Goal: Task Accomplishment & Management: Complete application form

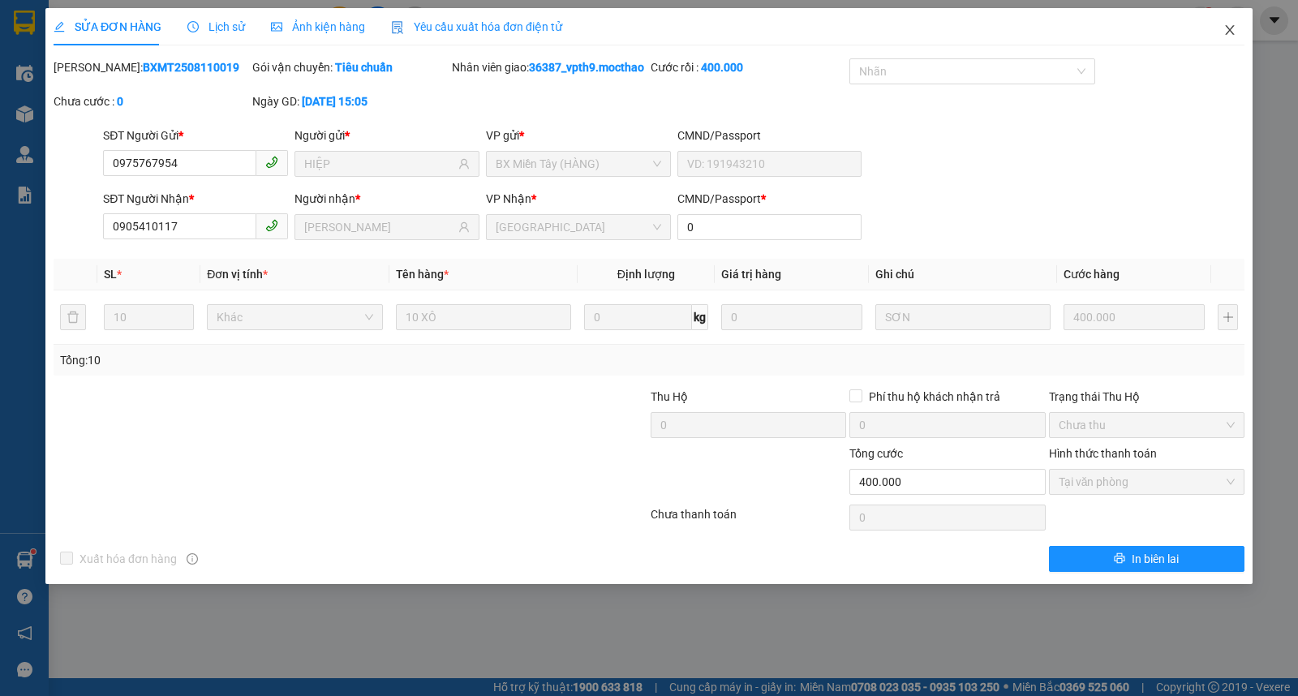
click at [1226, 26] on icon "close" at bounding box center [1229, 30] width 13 height 13
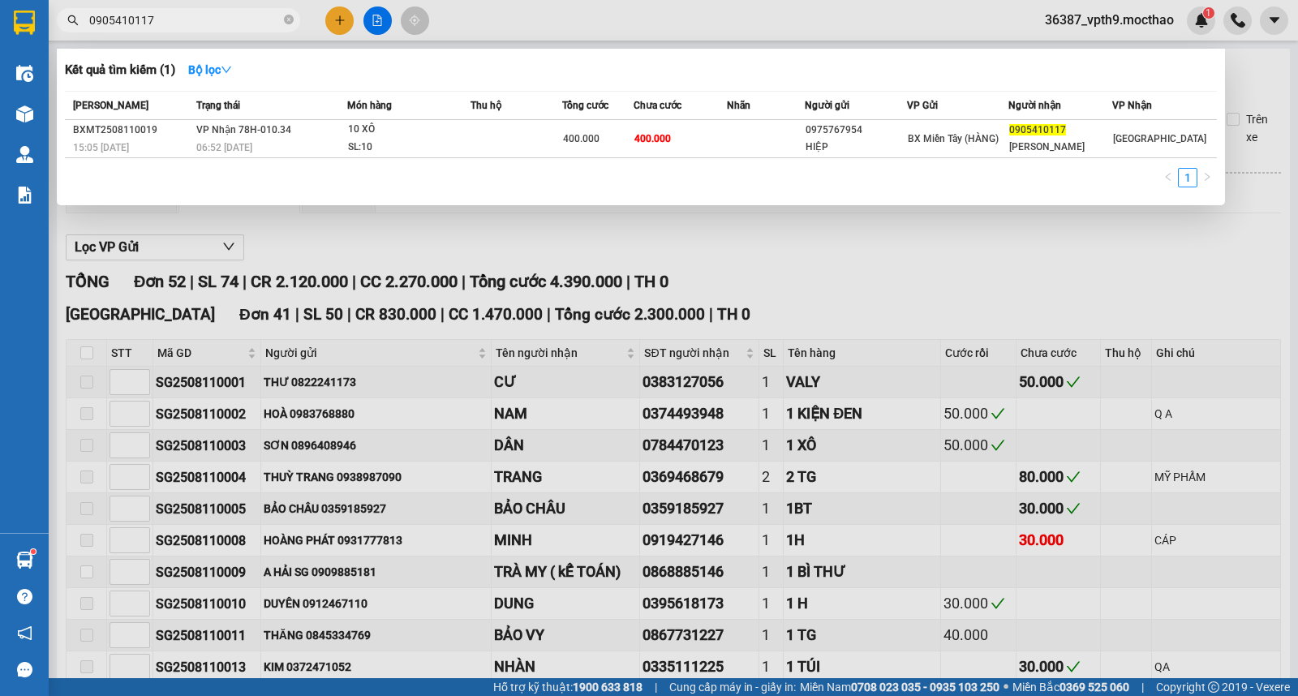
click at [213, 23] on input "0905410117" at bounding box center [184, 20] width 191 height 18
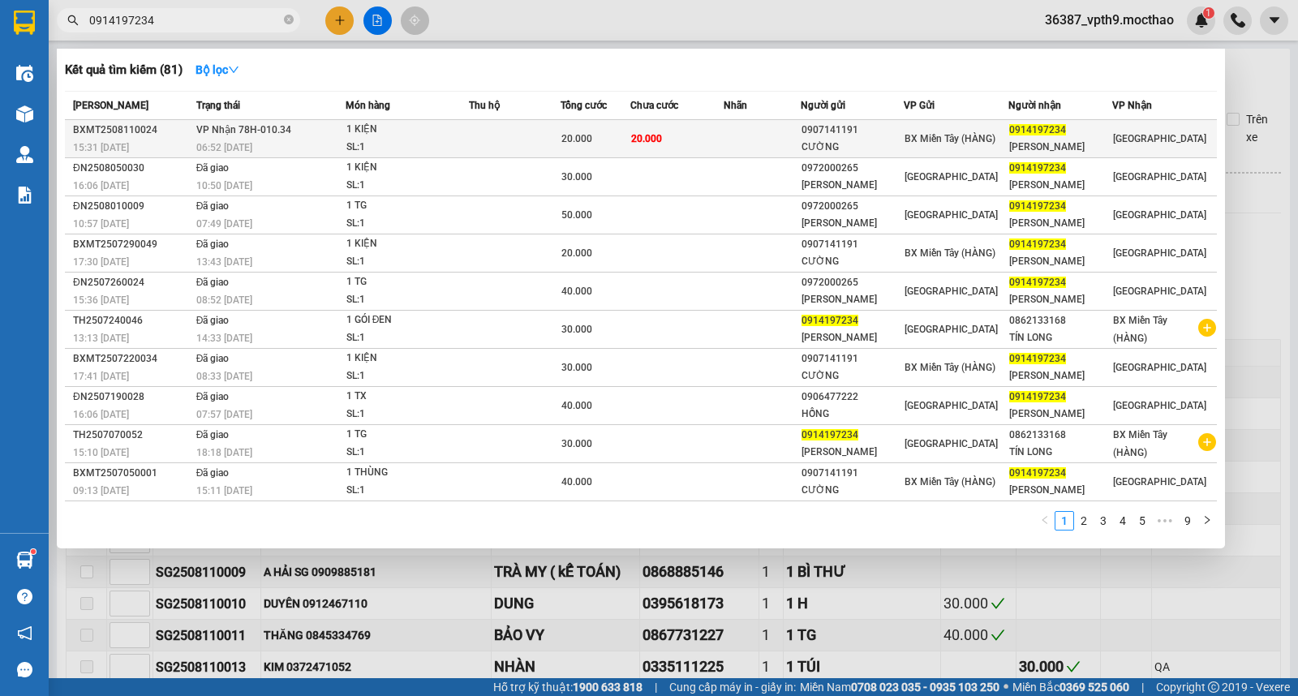
type input "0914197234"
click at [530, 127] on td at bounding box center [515, 139] width 92 height 38
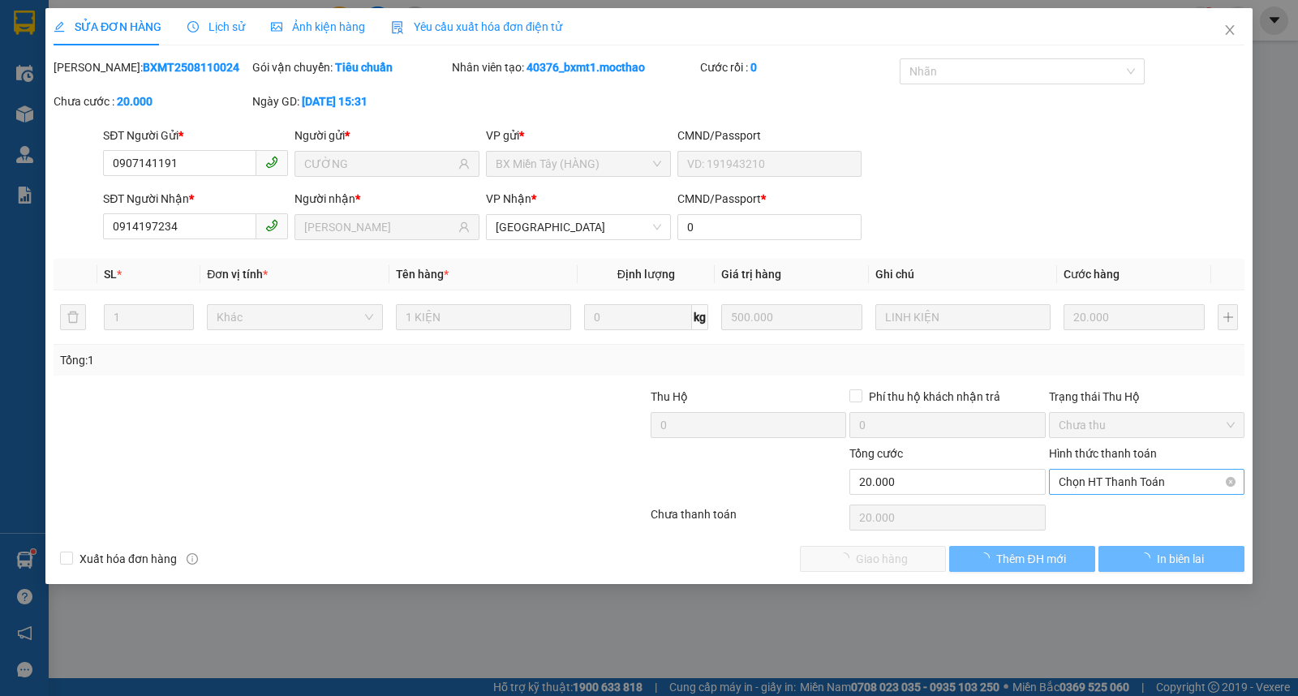
type input "0907141191"
type input "CƯỜNG"
type input "0914197234"
type input "[PERSON_NAME]"
type input "0"
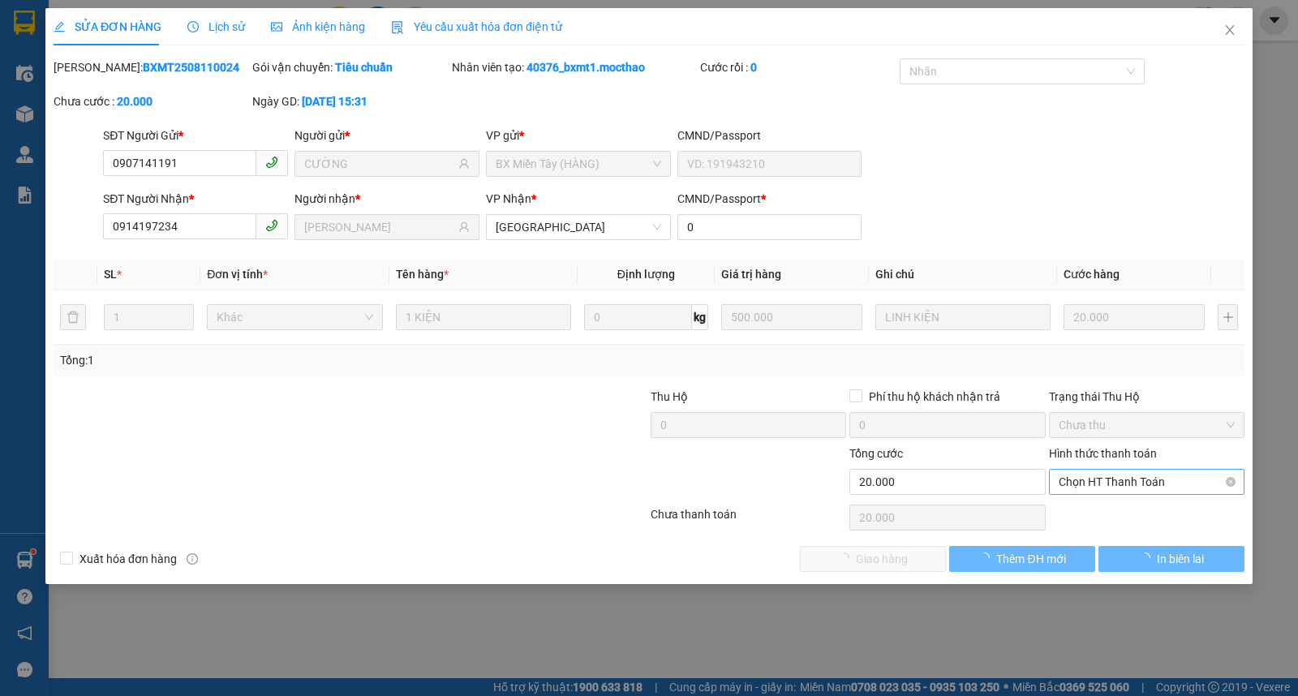
type input "20.000"
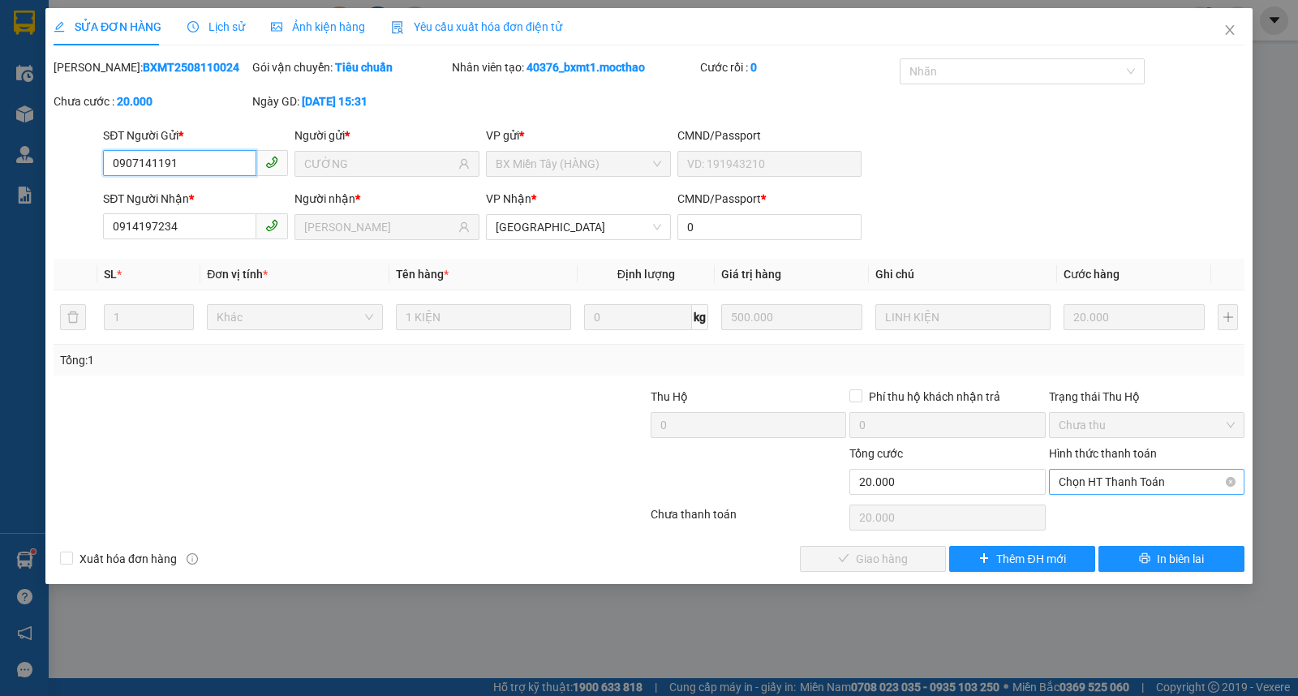
click at [1100, 479] on span "Chọn HT Thanh Toán" at bounding box center [1147, 482] width 176 height 24
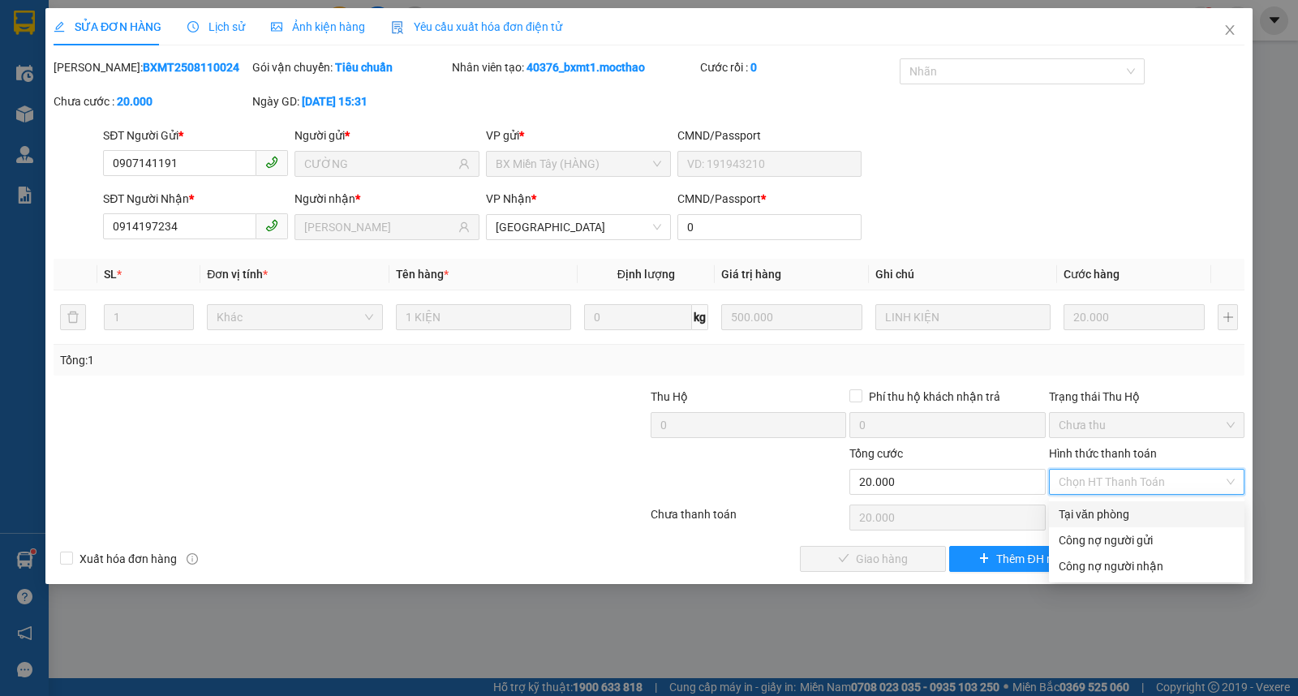
click at [1087, 512] on div "Tại văn phòng" at bounding box center [1147, 514] width 176 height 18
type input "0"
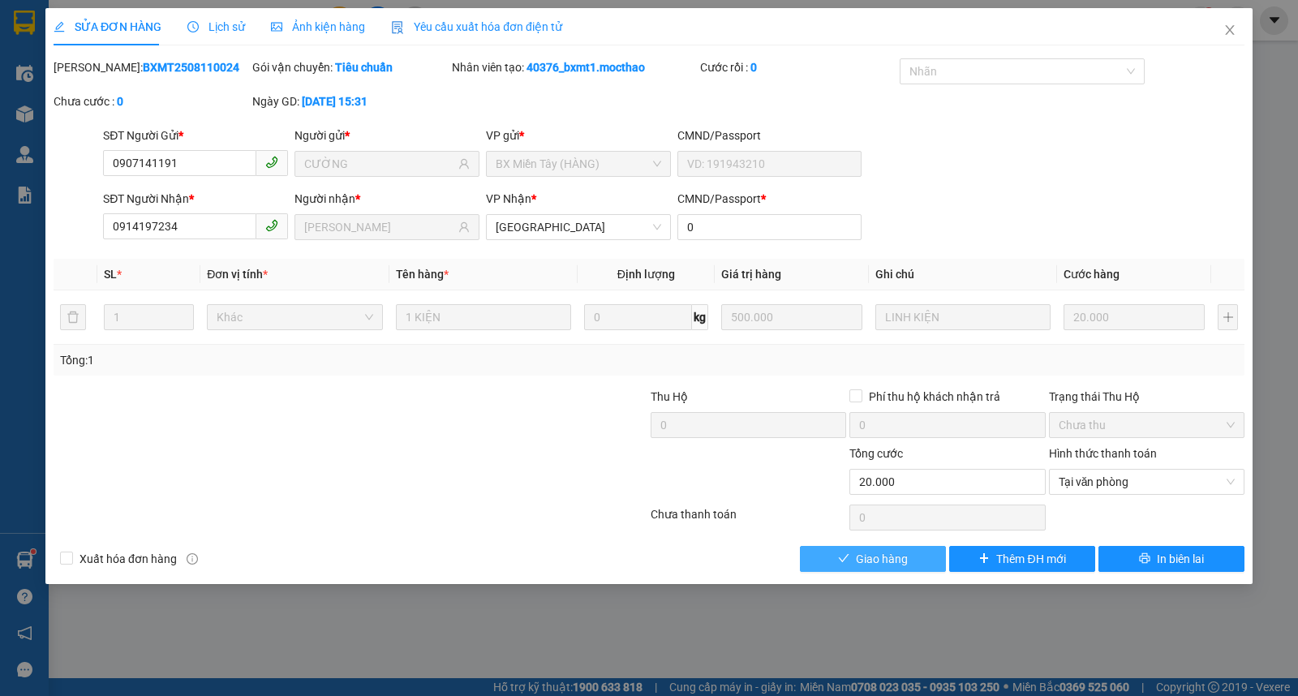
click at [877, 548] on button "Giao hàng" at bounding box center [873, 559] width 146 height 26
